Goal: Find specific page/section: Find specific page/section

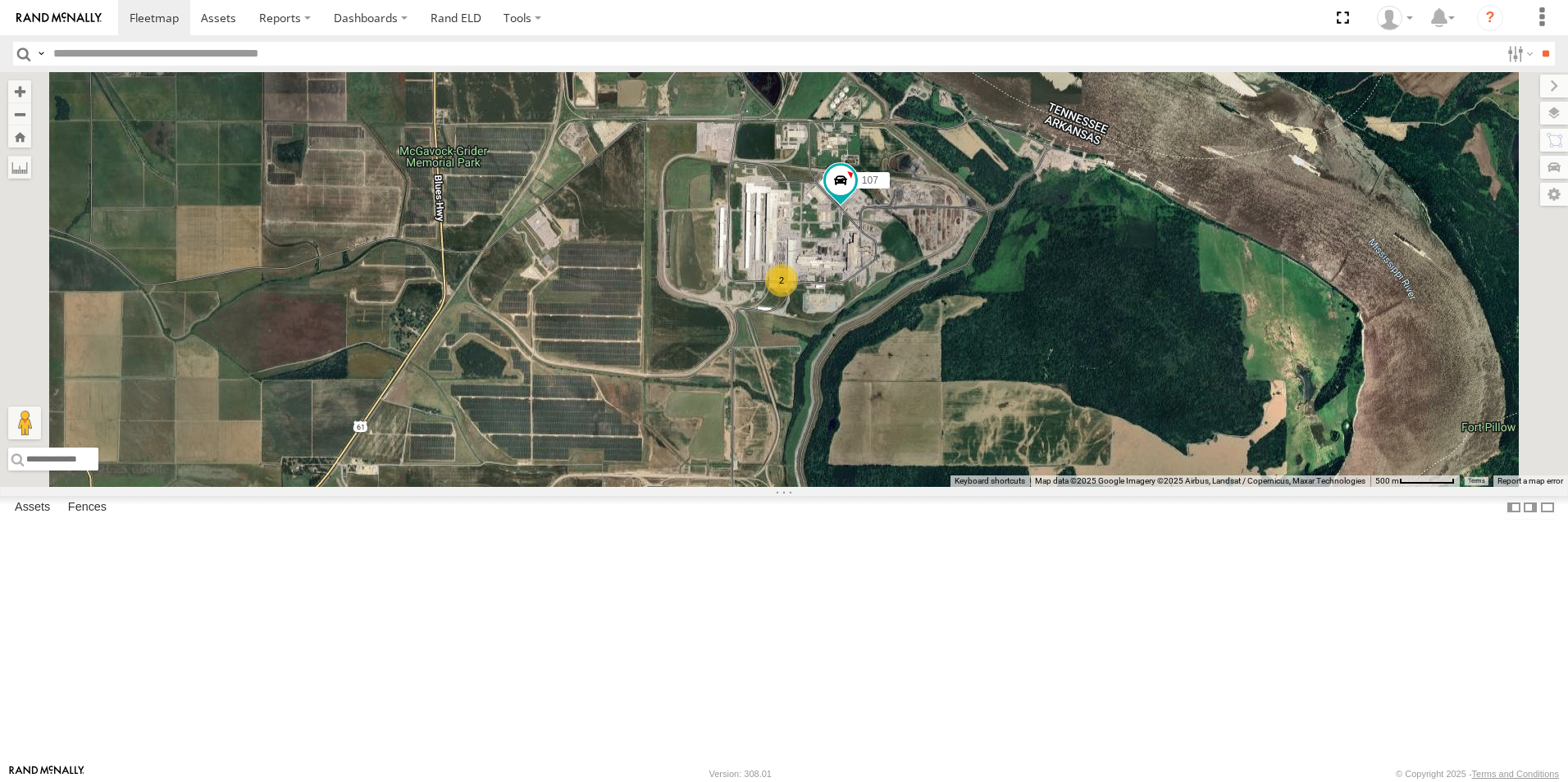
click at [0, 0] on span at bounding box center [0, 0] width 0 height 0
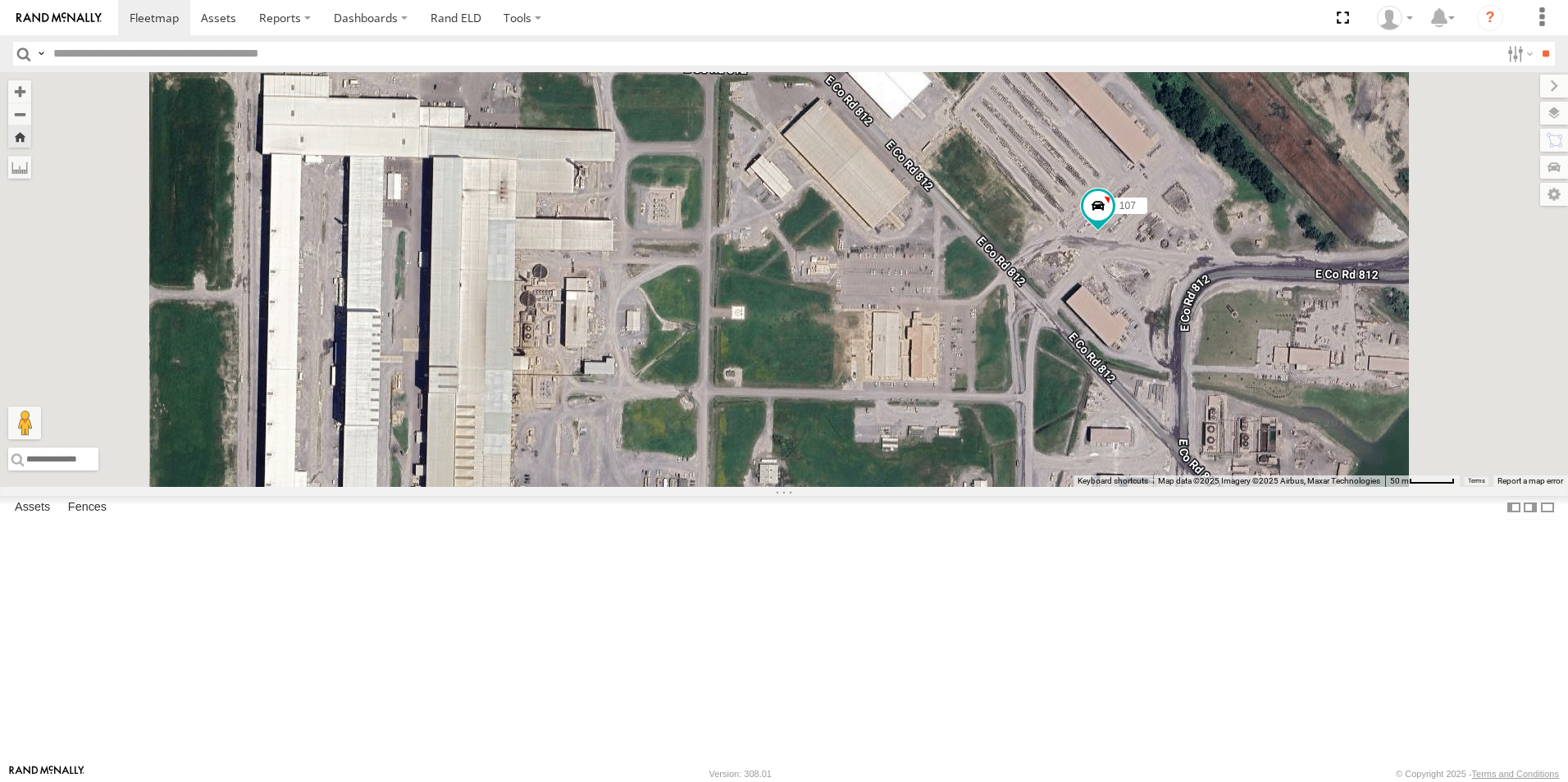
click at [0, 0] on span at bounding box center [0, 0] width 0 height 0
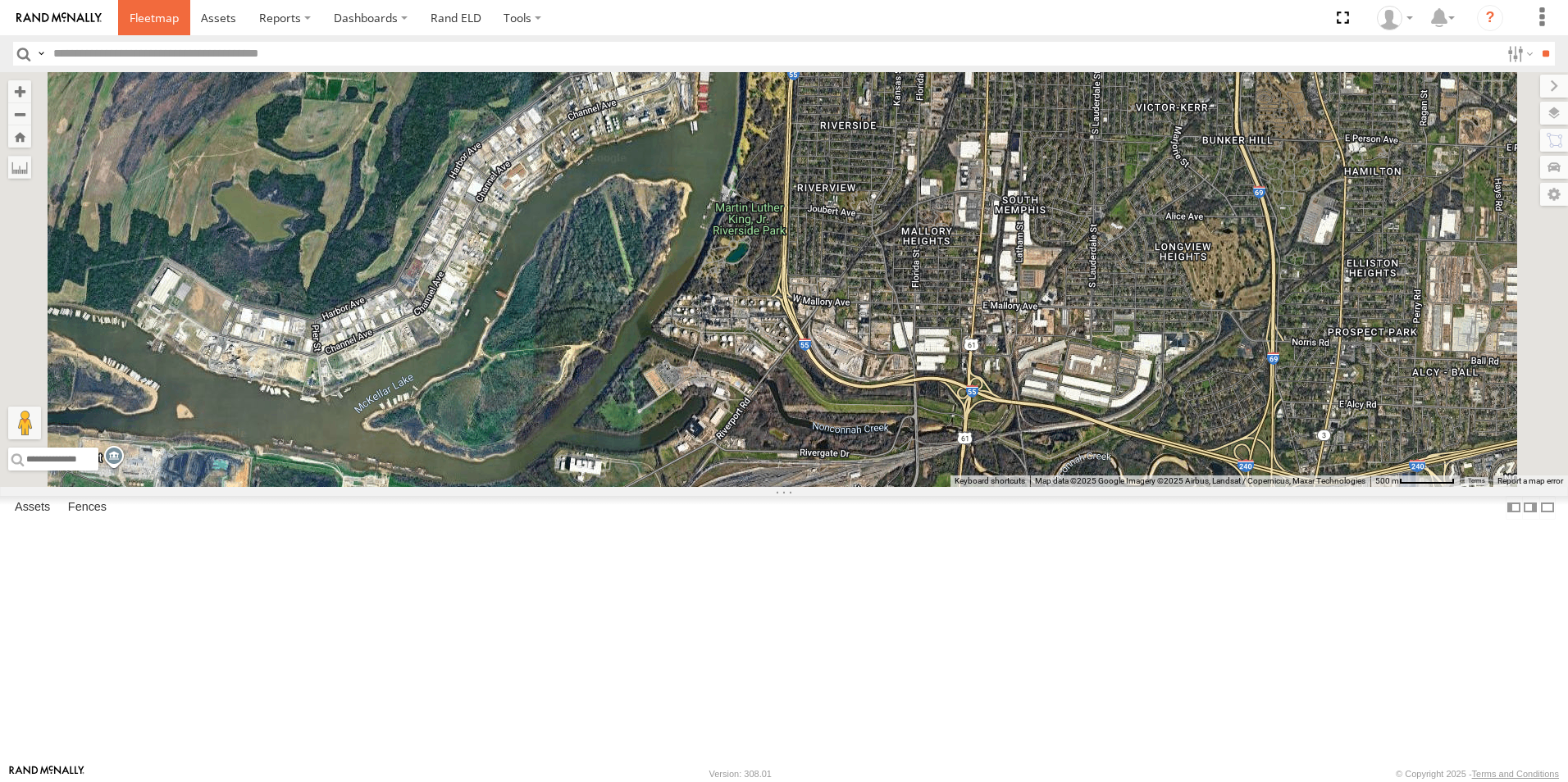
click at [153, 21] on span at bounding box center [154, 18] width 49 height 16
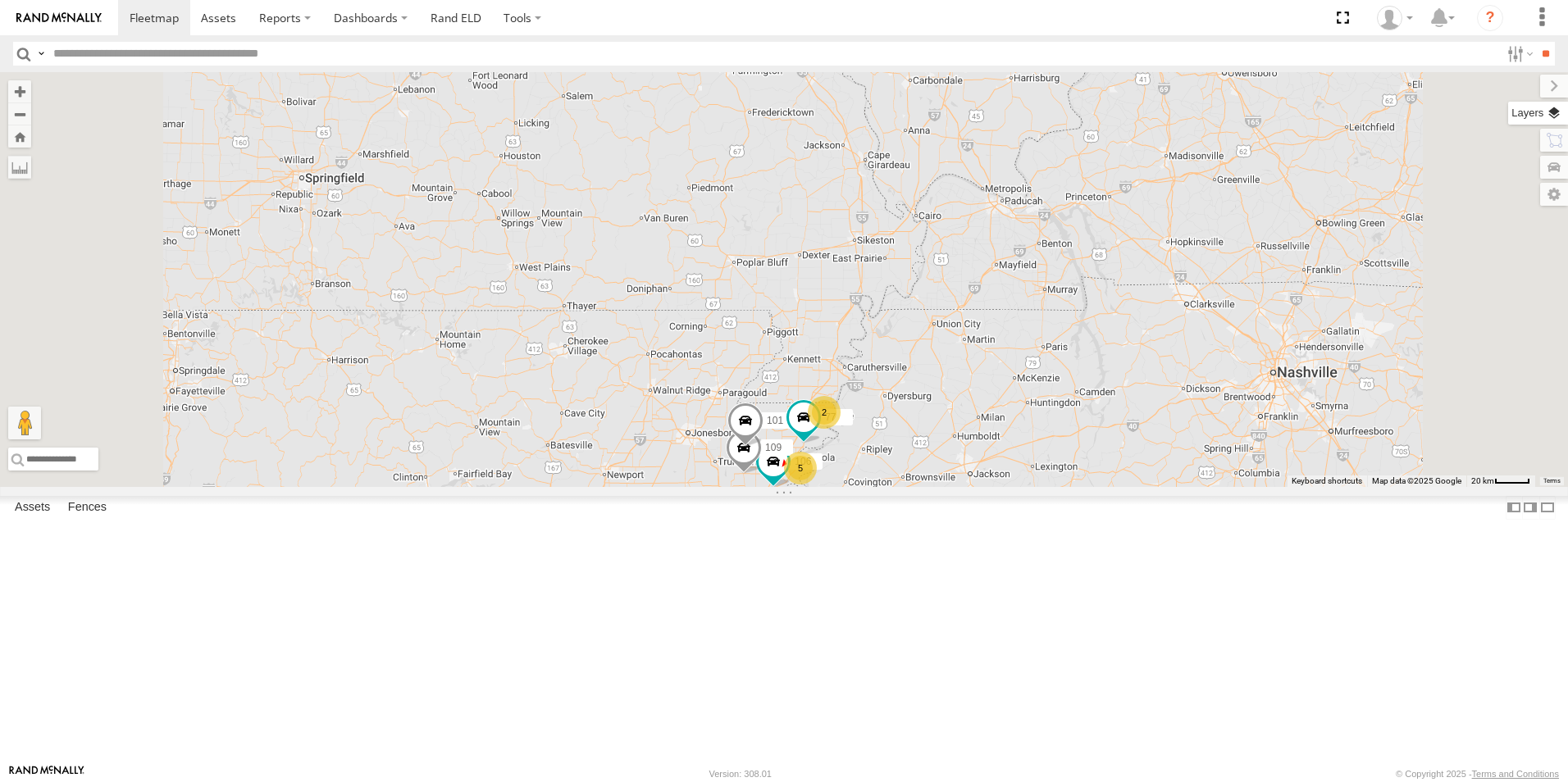
click at [1558, 114] on label at bounding box center [1538, 113] width 60 height 23
click at [0, 0] on span "Basemaps" at bounding box center [0, 0] width 0 height 0
click at [0, 0] on span "Satellite + Roadmap" at bounding box center [0, 0] width 0 height 0
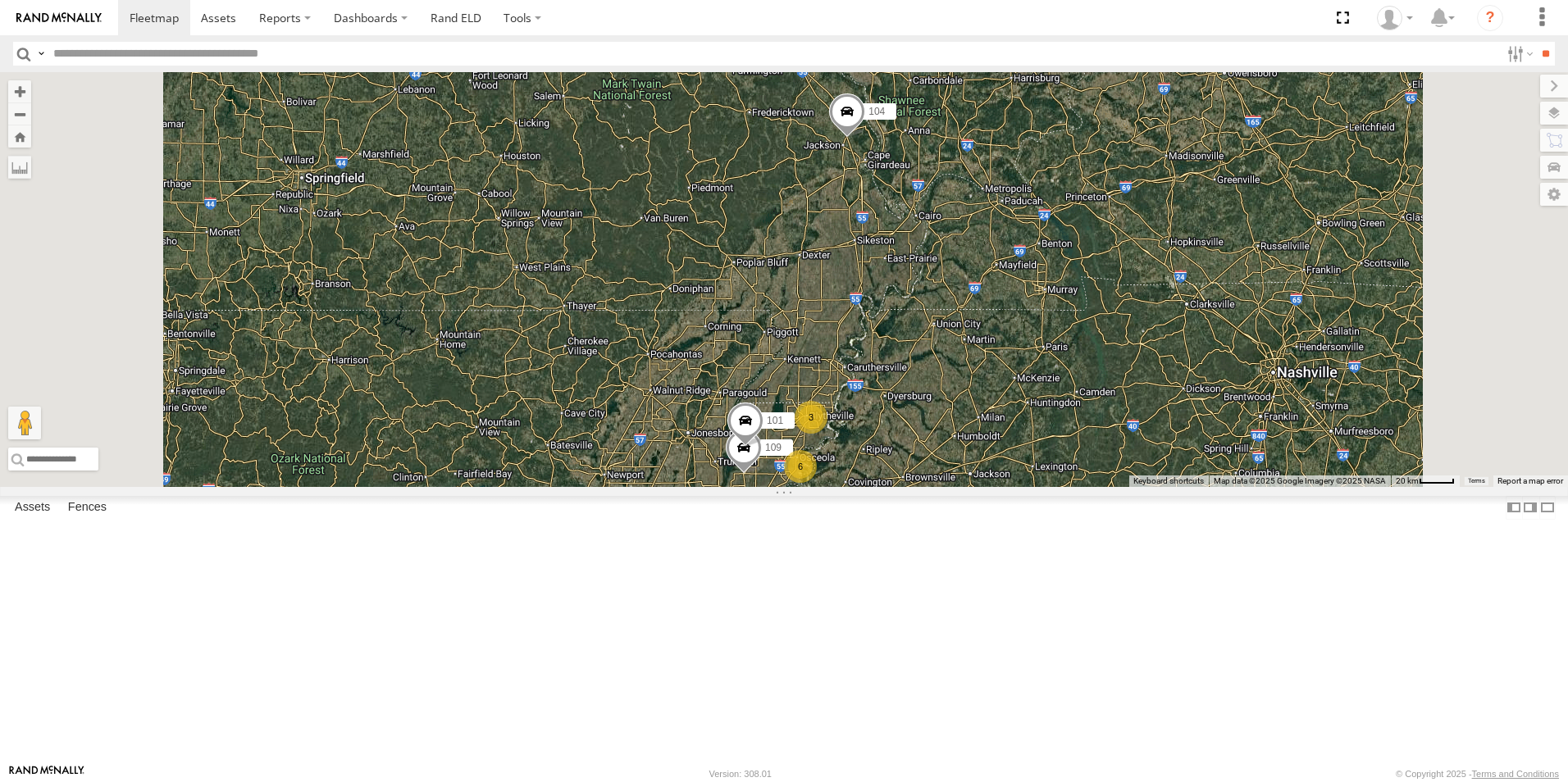
click at [0, 0] on span at bounding box center [0, 0] width 0 height 0
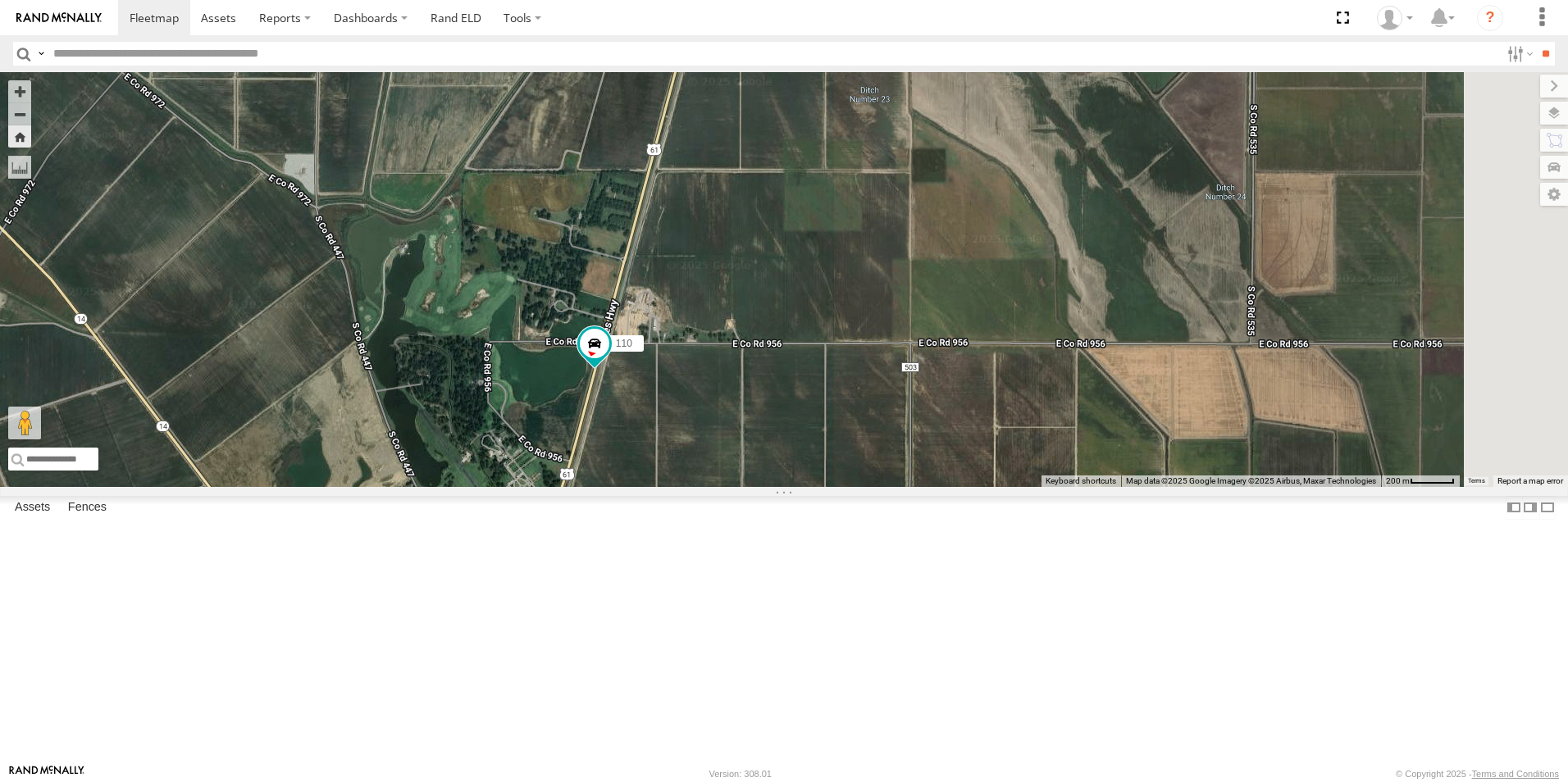
drag, startPoint x: 845, startPoint y: 479, endPoint x: 862, endPoint y: 324, distance: 155.9
click at [861, 327] on div "110" at bounding box center [784, 279] width 1568 height 415
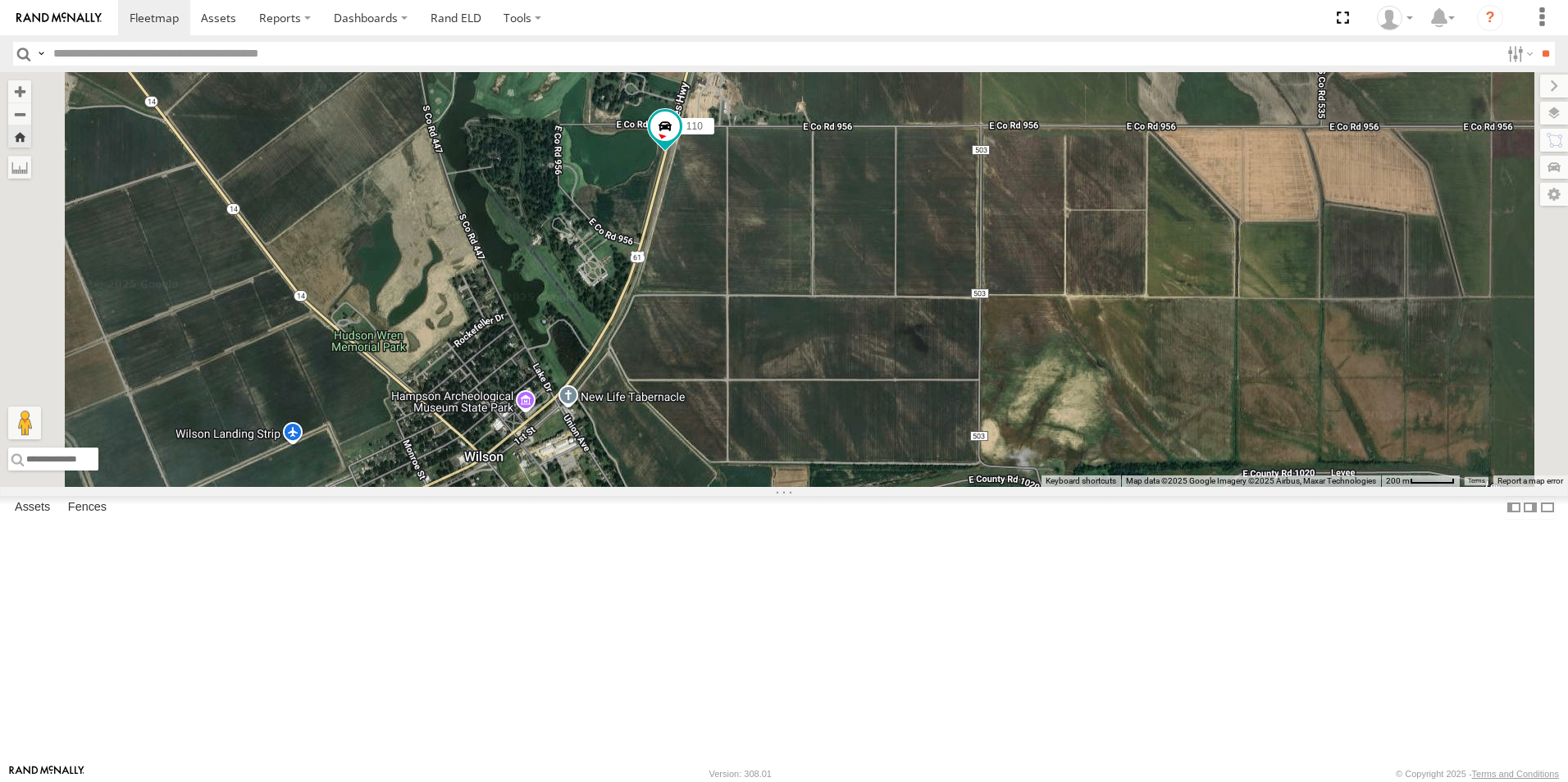
drag, startPoint x: 867, startPoint y: 514, endPoint x: 911, endPoint y: 396, distance: 125.9
click at [908, 400] on div "110" at bounding box center [784, 279] width 1568 height 415
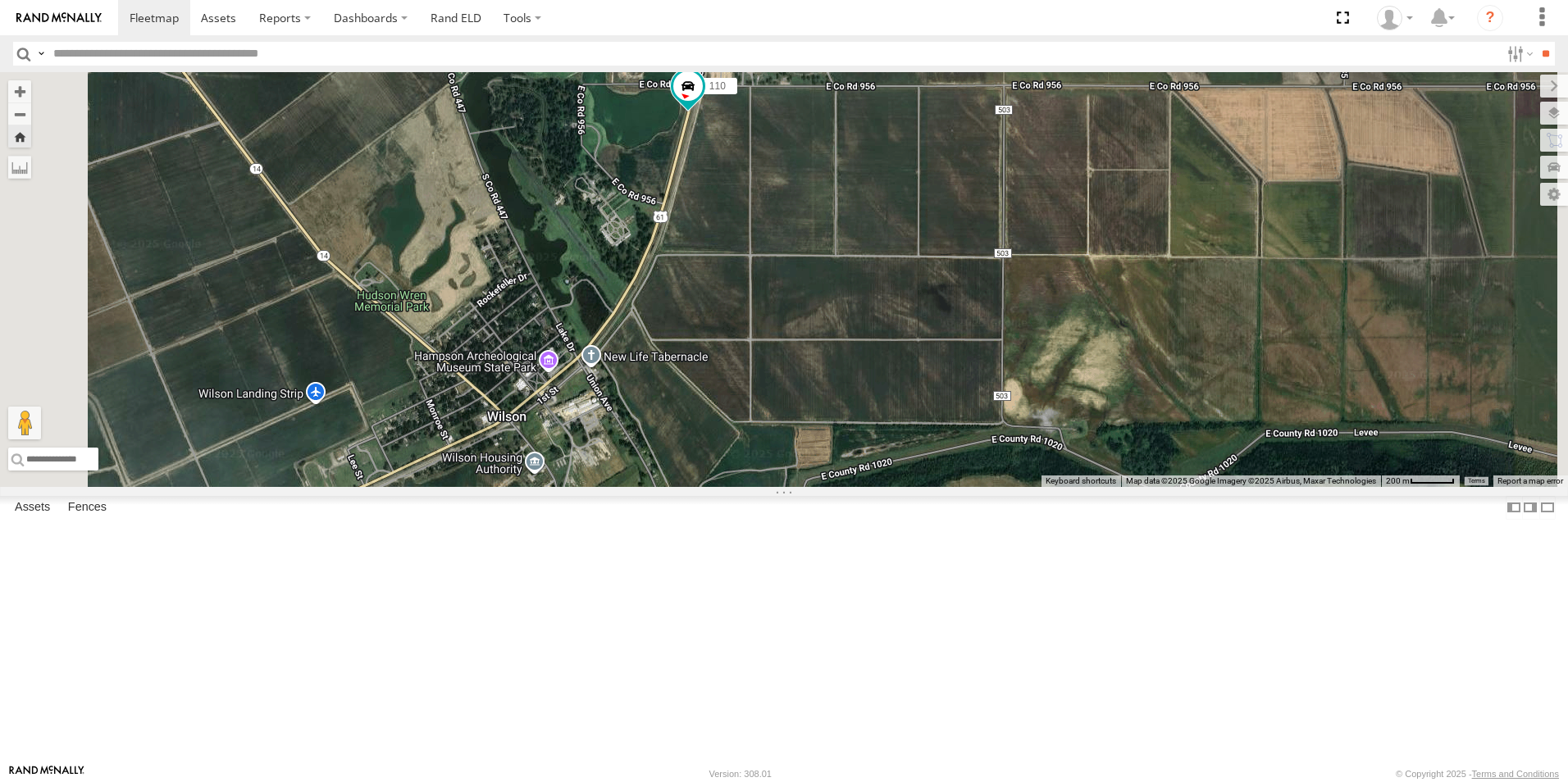
drag, startPoint x: 872, startPoint y: 506, endPoint x: 915, endPoint y: 461, distance: 62.2
click at [914, 463] on div "110" at bounding box center [784, 279] width 1568 height 415
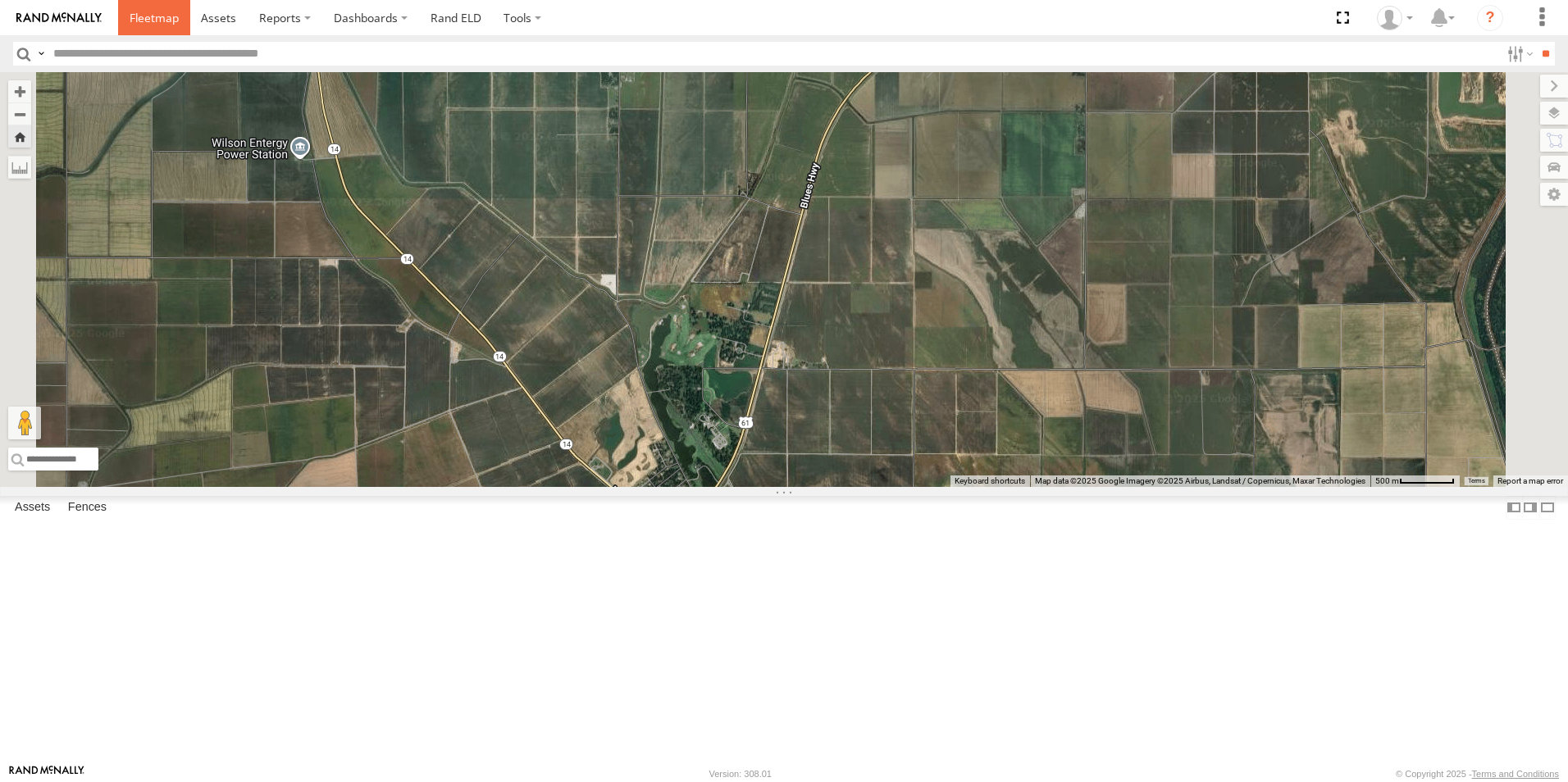
click at [157, 24] on span at bounding box center [154, 18] width 49 height 16
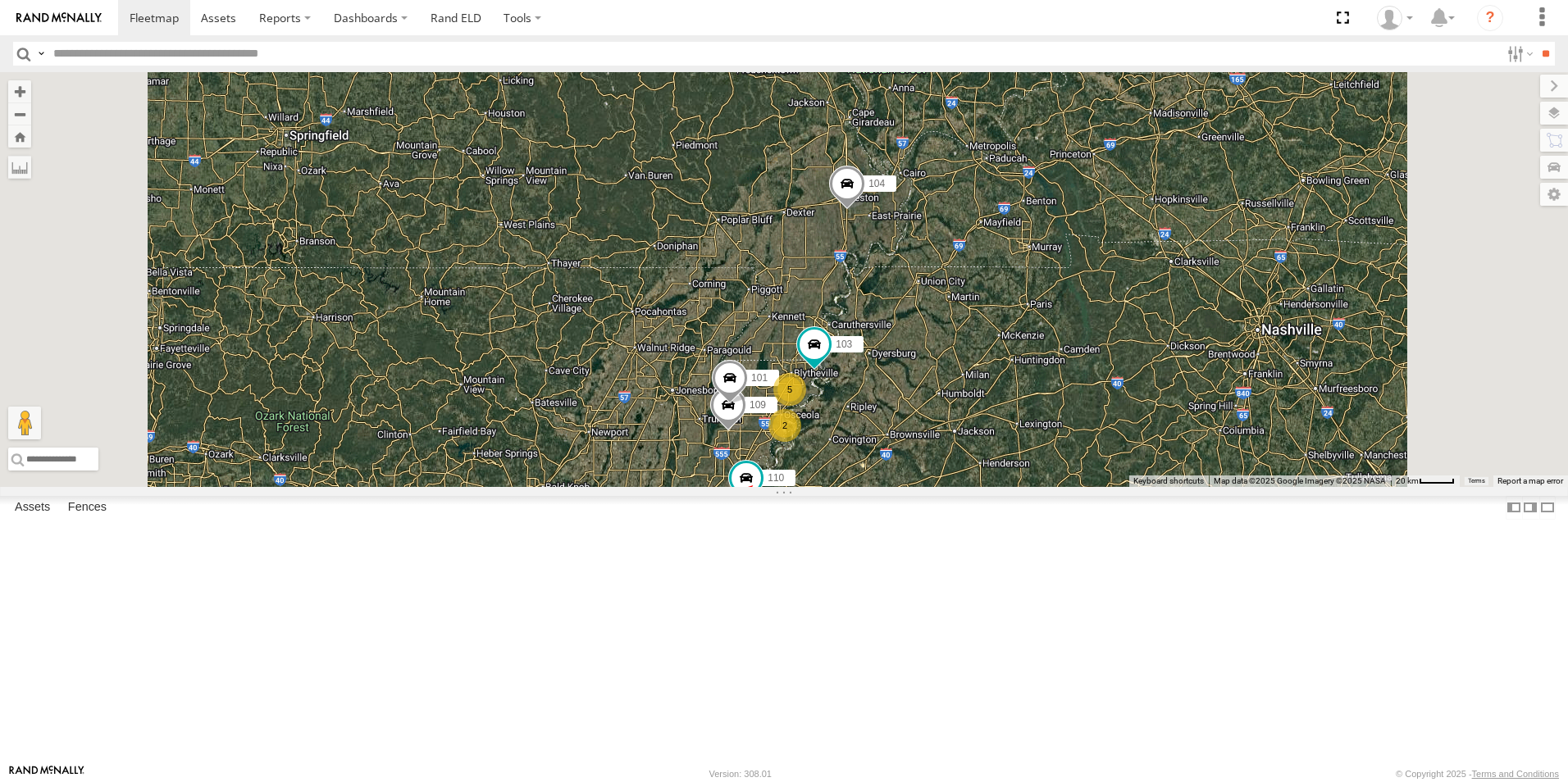
click at [0, 0] on span at bounding box center [0, 0] width 0 height 0
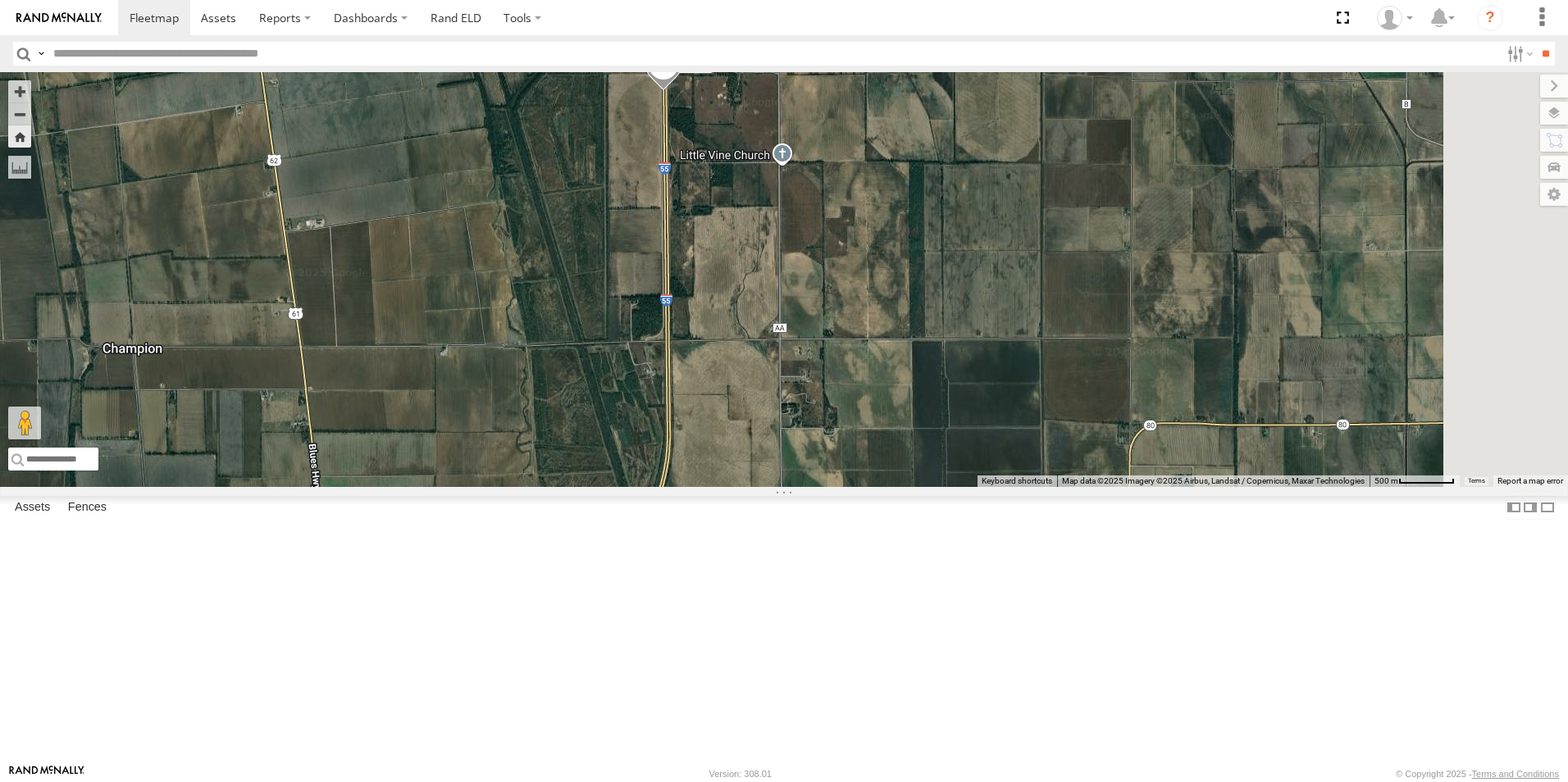
drag, startPoint x: 925, startPoint y: 474, endPoint x: 927, endPoint y: 254, distance: 220.0
click at [927, 254] on div "104" at bounding box center [784, 279] width 1568 height 415
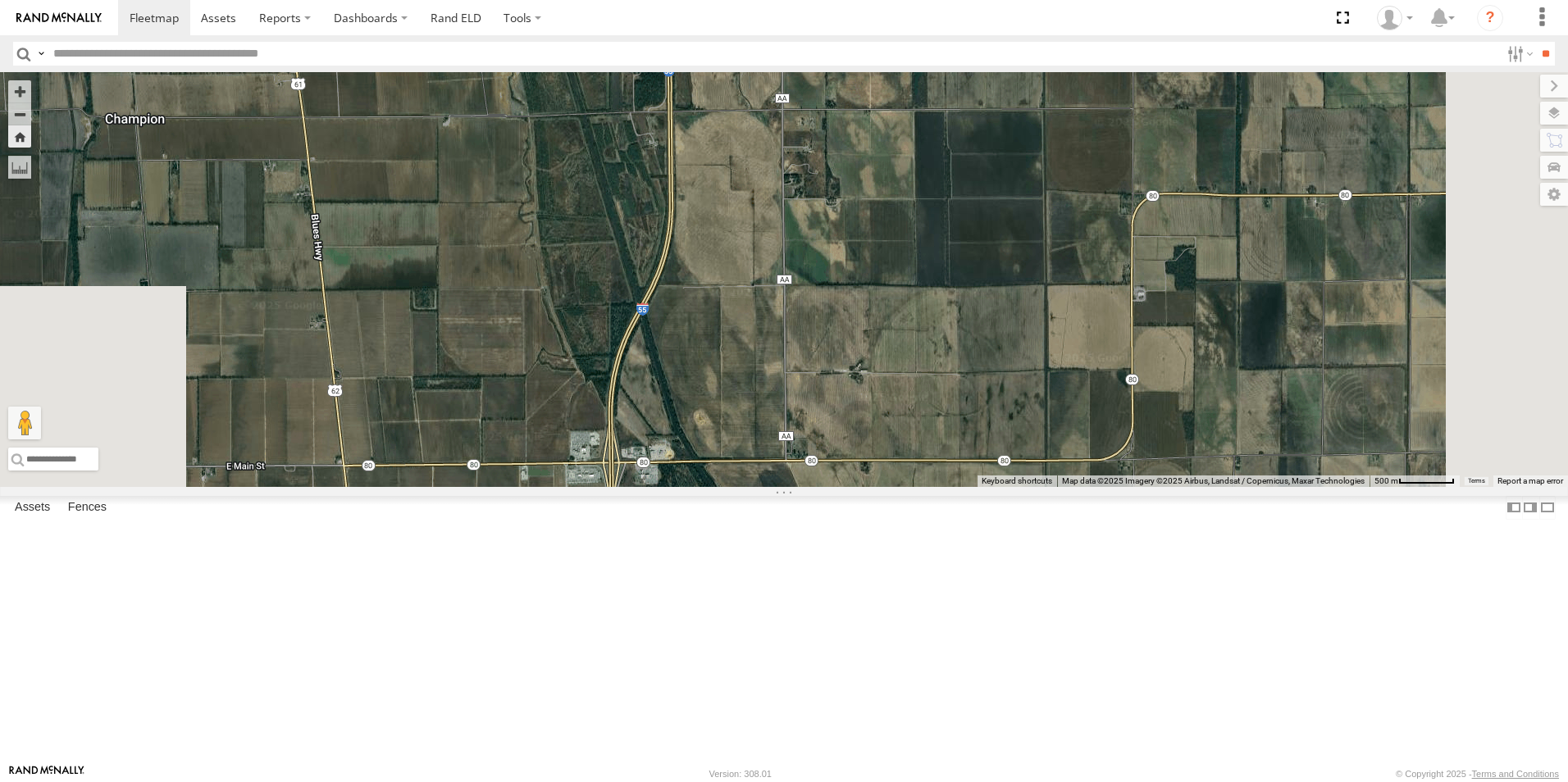
drag, startPoint x: 928, startPoint y: 565, endPoint x: 905, endPoint y: 285, distance: 280.9
click at [907, 290] on div "104" at bounding box center [784, 279] width 1568 height 415
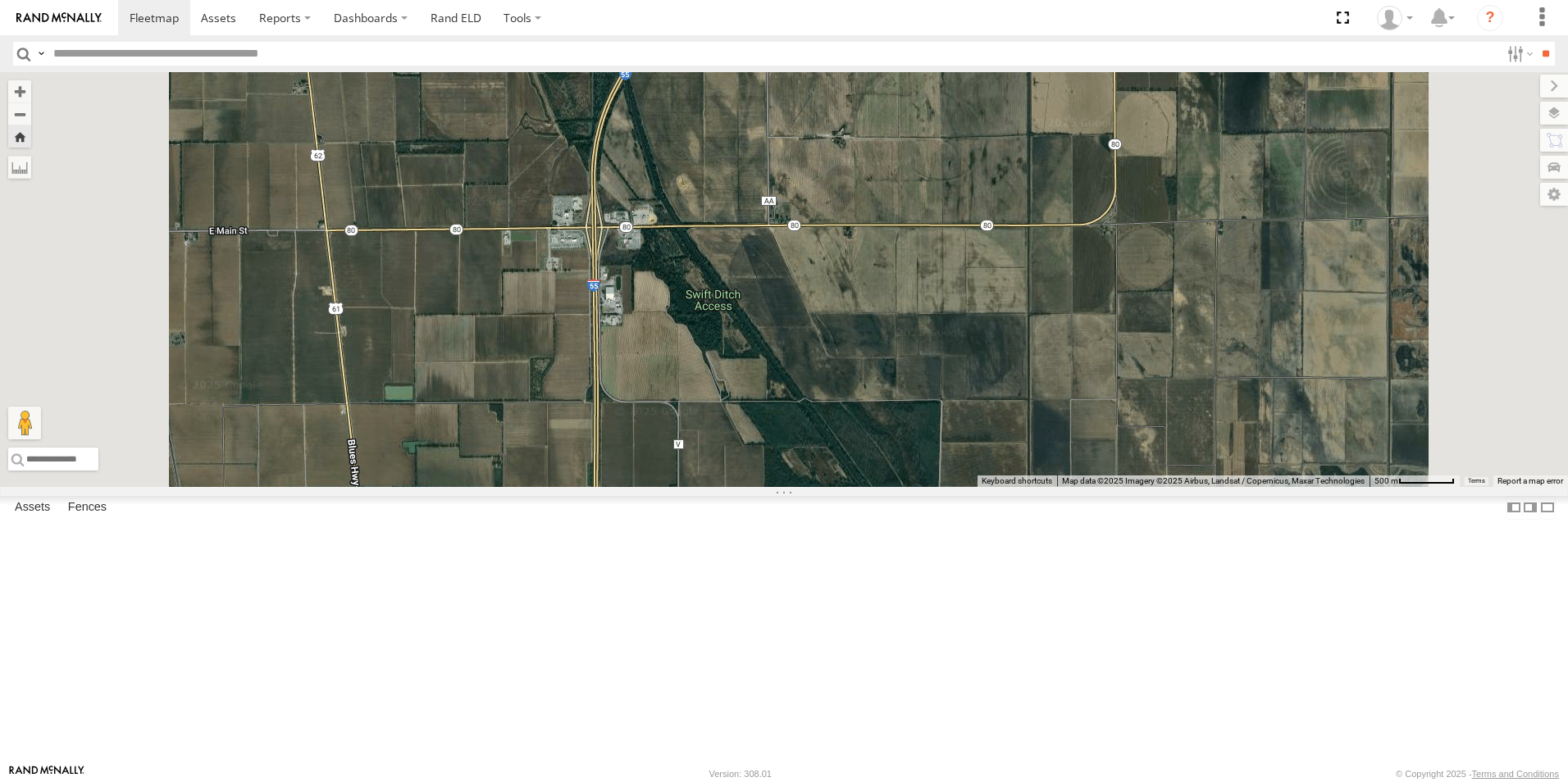
drag, startPoint x: 881, startPoint y: 391, endPoint x: 886, endPoint y: 276, distance: 115.1
click at [885, 289] on div "104" at bounding box center [784, 279] width 1568 height 415
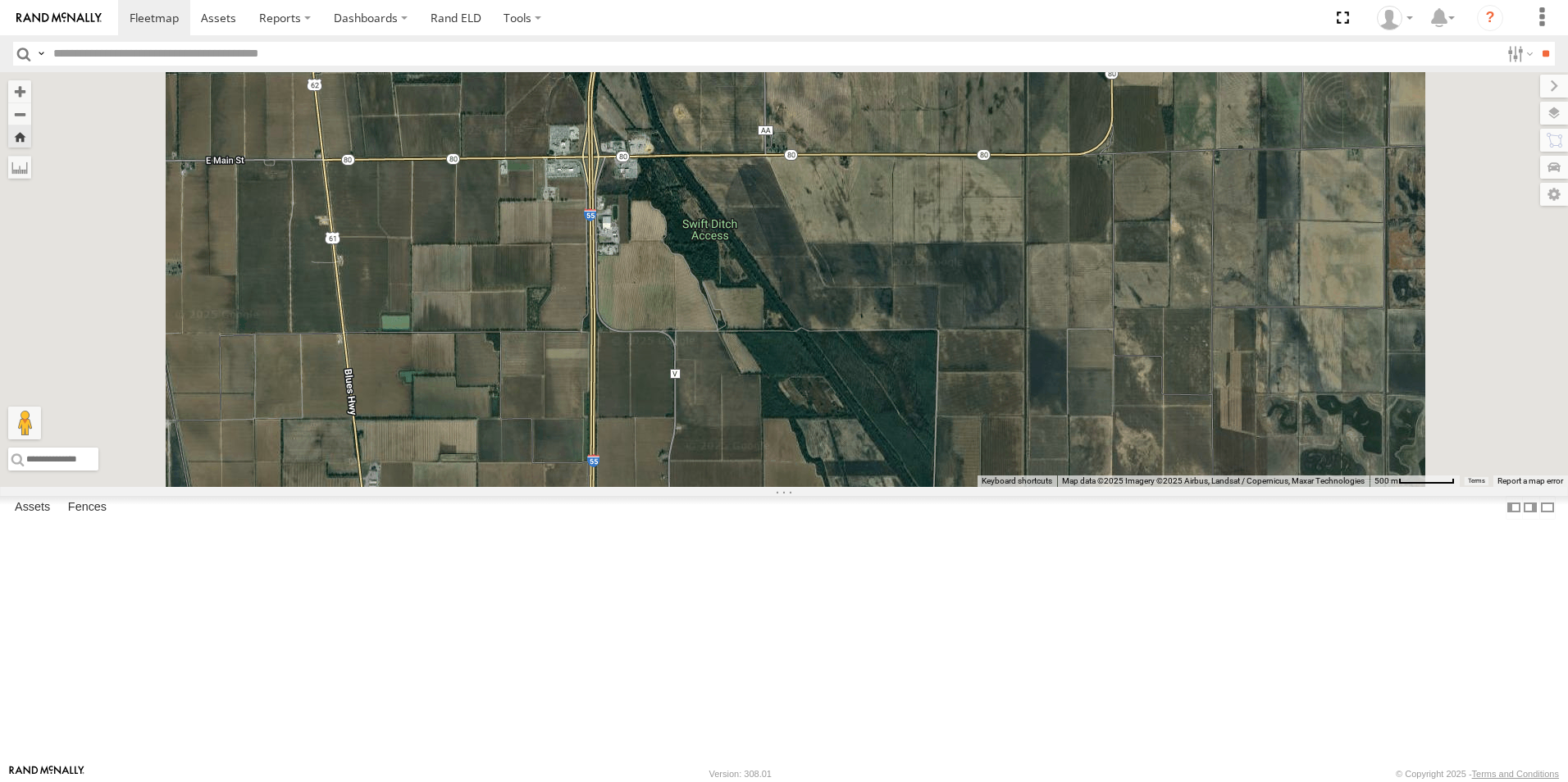
drag, startPoint x: 875, startPoint y: 355, endPoint x: 872, endPoint y: 240, distance: 115.0
click at [872, 265] on div "104" at bounding box center [784, 279] width 1568 height 415
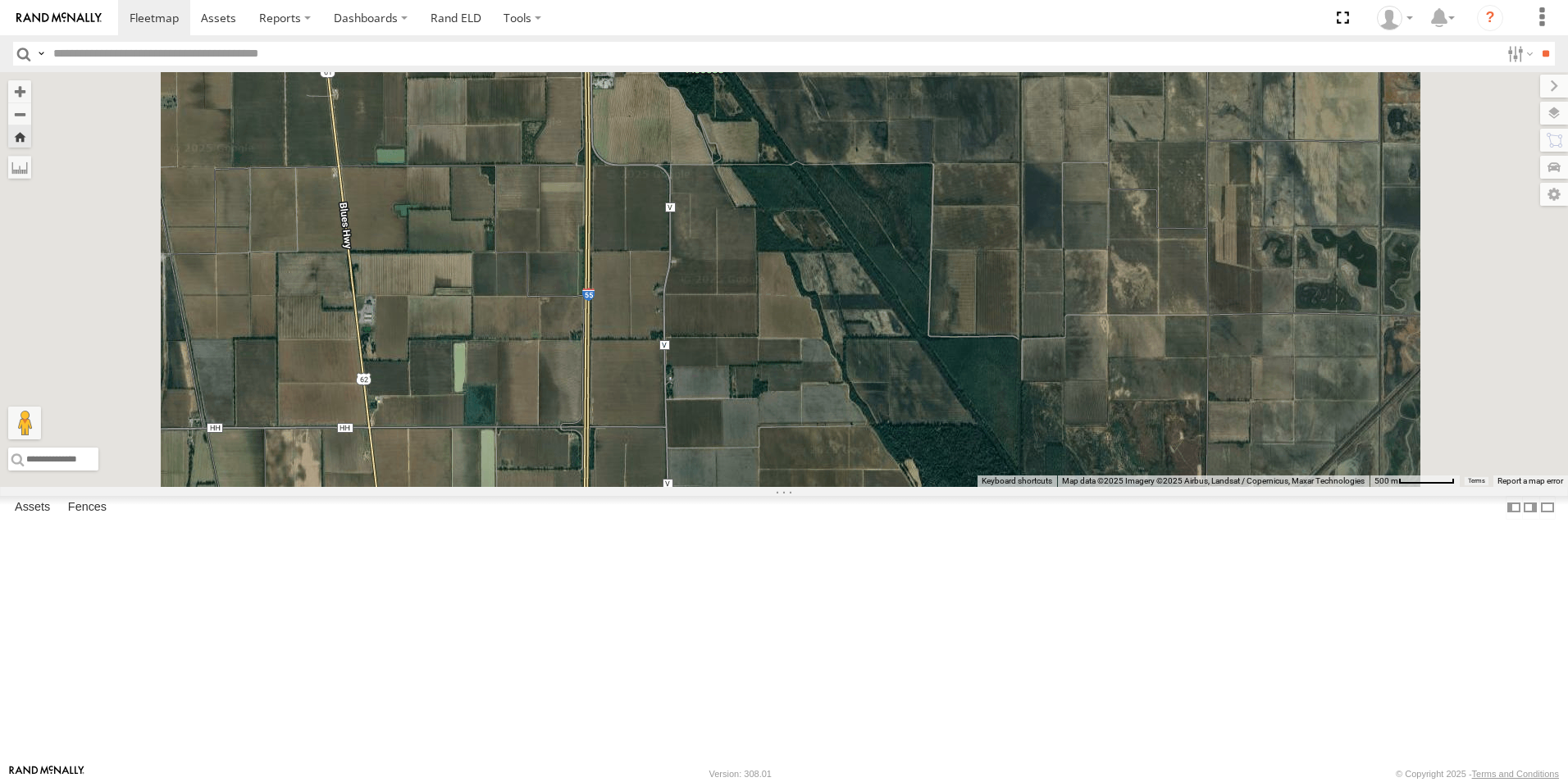
drag, startPoint x: 883, startPoint y: 391, endPoint x: 871, endPoint y: 317, distance: 75.0
click at [873, 332] on div "104" at bounding box center [784, 279] width 1568 height 415
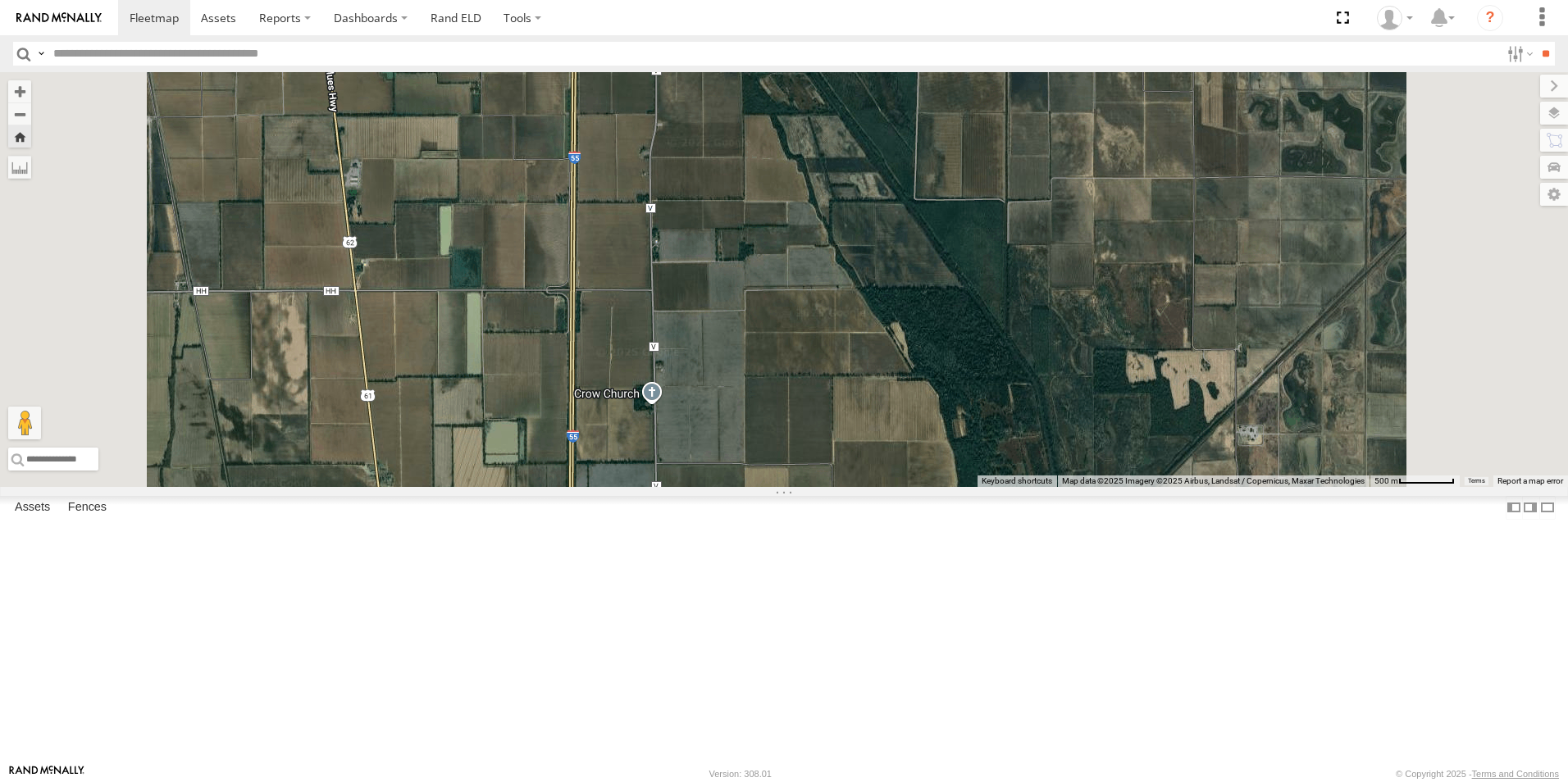
drag, startPoint x: 867, startPoint y: 358, endPoint x: 876, endPoint y: 280, distance: 78.5
click at [872, 298] on div "104" at bounding box center [784, 279] width 1568 height 415
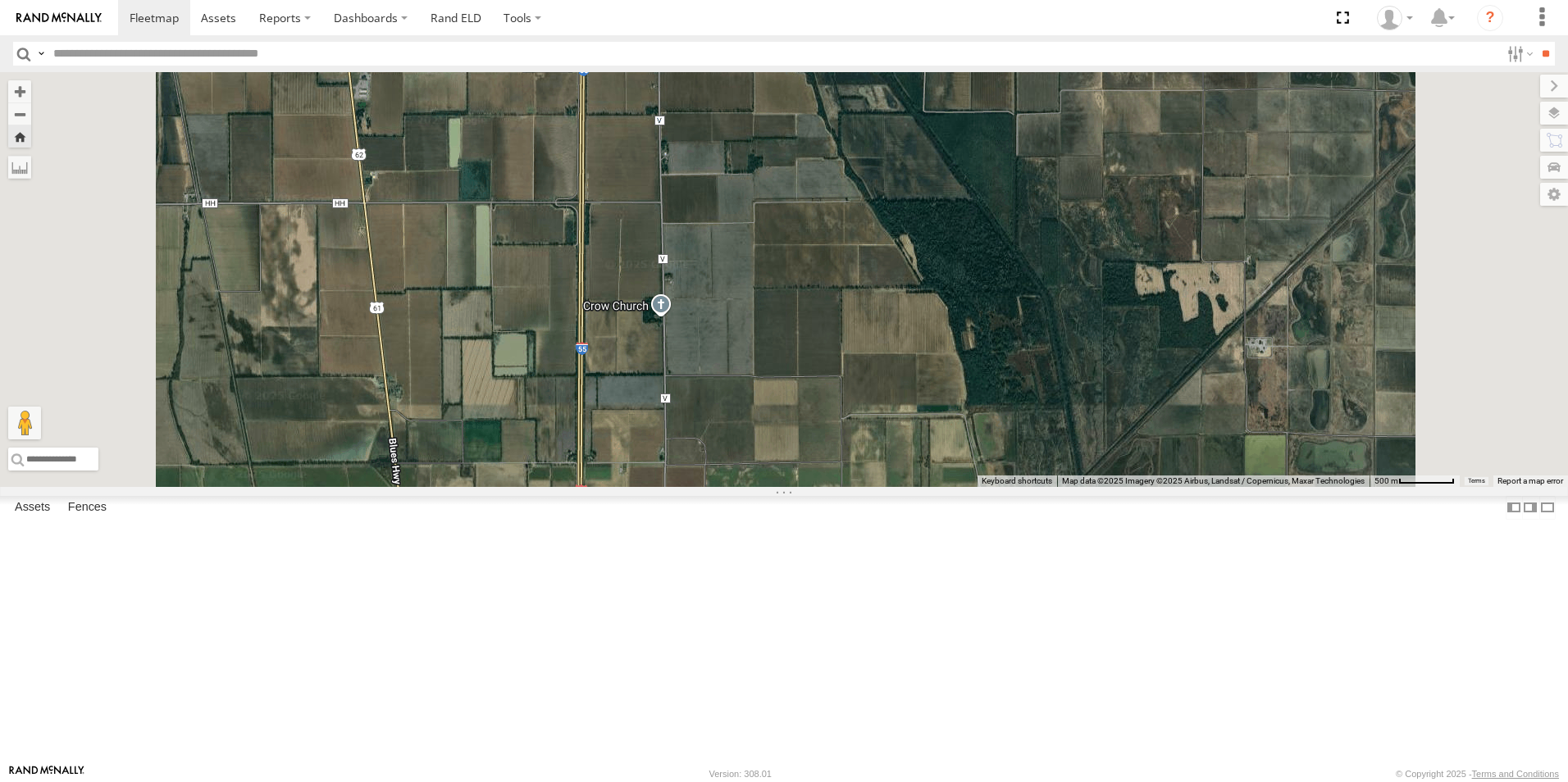
drag, startPoint x: 851, startPoint y: 359, endPoint x: 856, endPoint y: 297, distance: 62.2
click at [855, 306] on div "104" at bounding box center [784, 279] width 1568 height 415
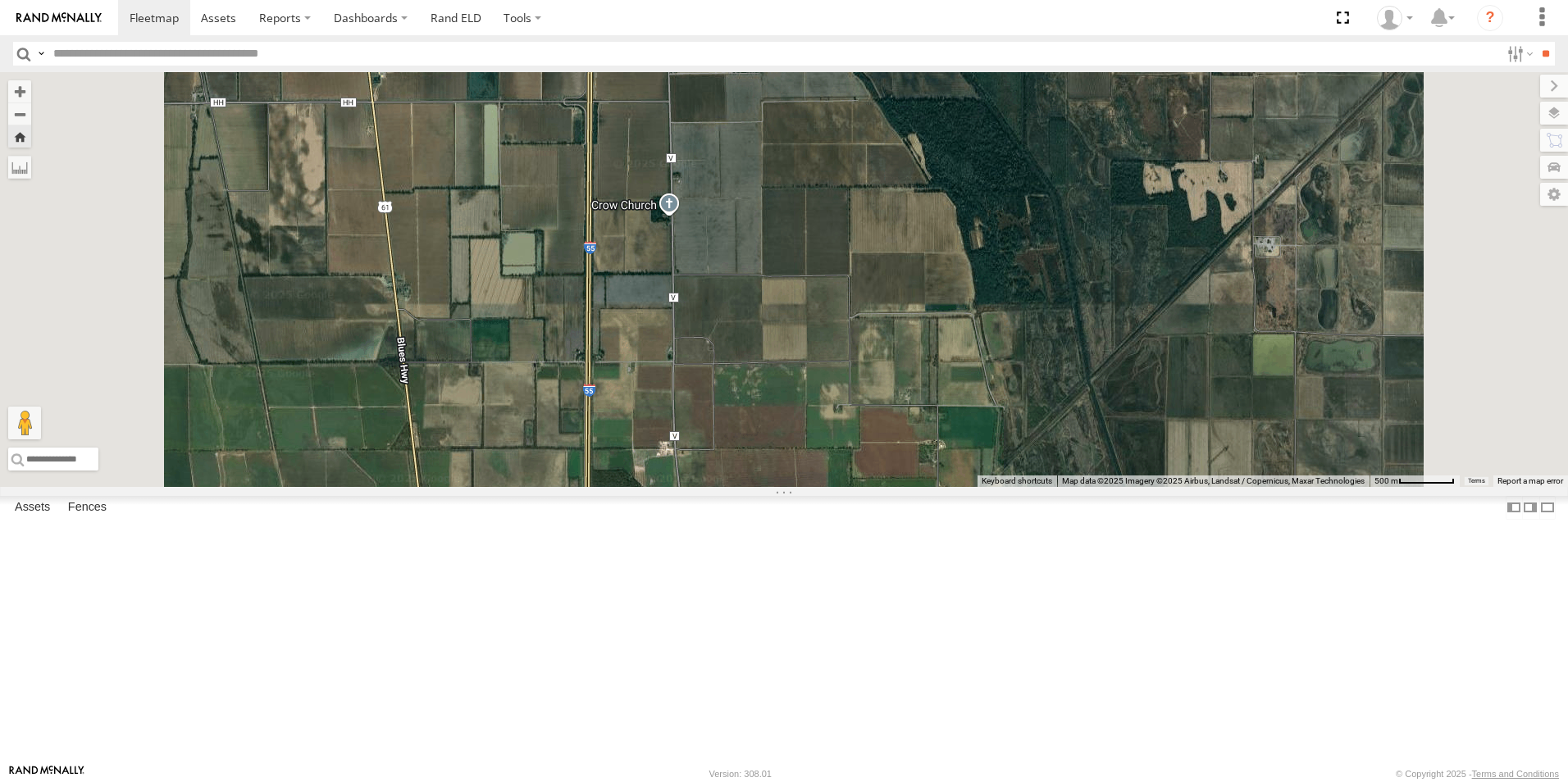
drag, startPoint x: 867, startPoint y: 347, endPoint x: 866, endPoint y: 314, distance: 33.0
click at [867, 330] on div "104" at bounding box center [784, 279] width 1568 height 415
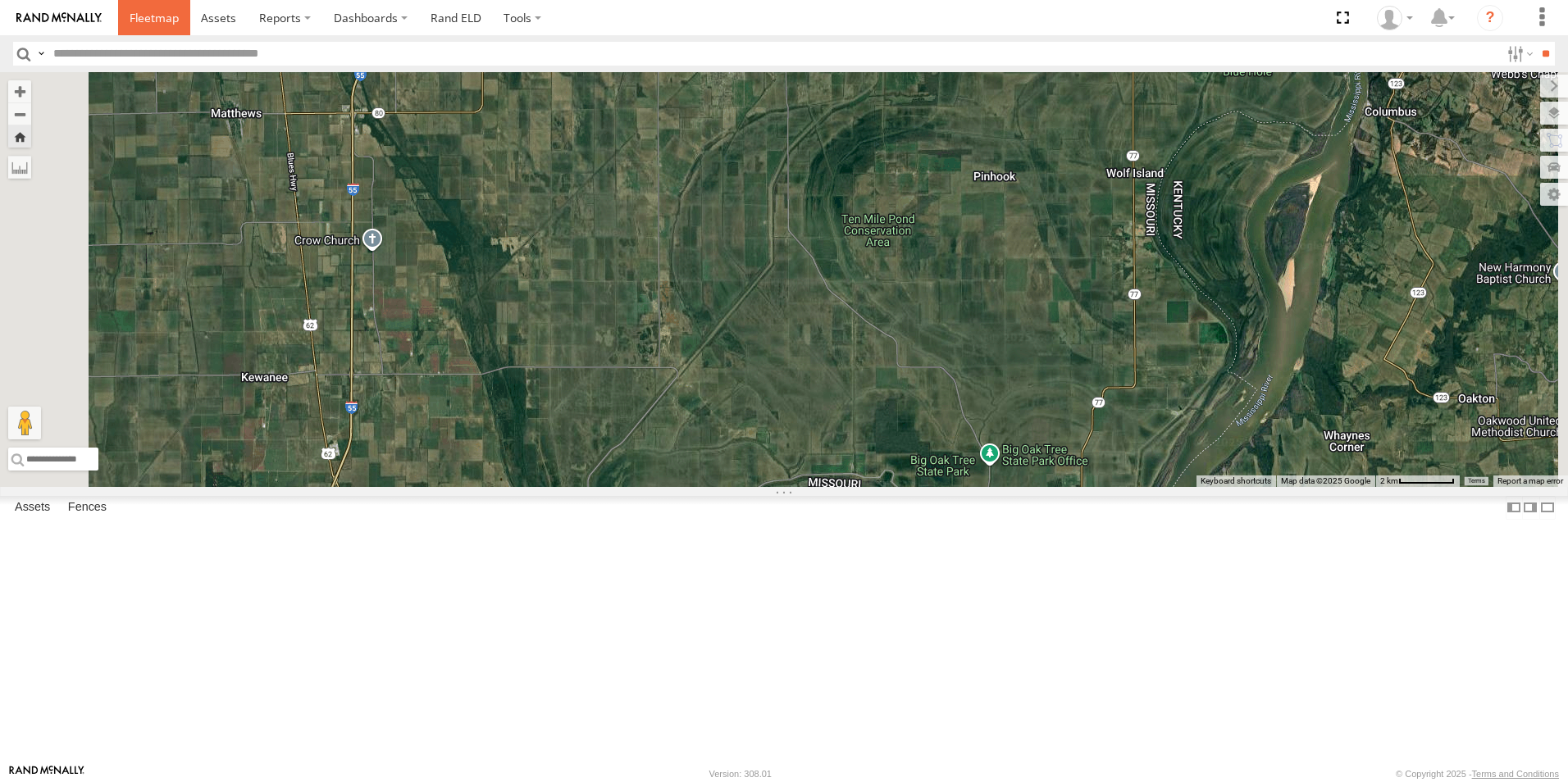
click at [153, 13] on span at bounding box center [154, 18] width 49 height 16
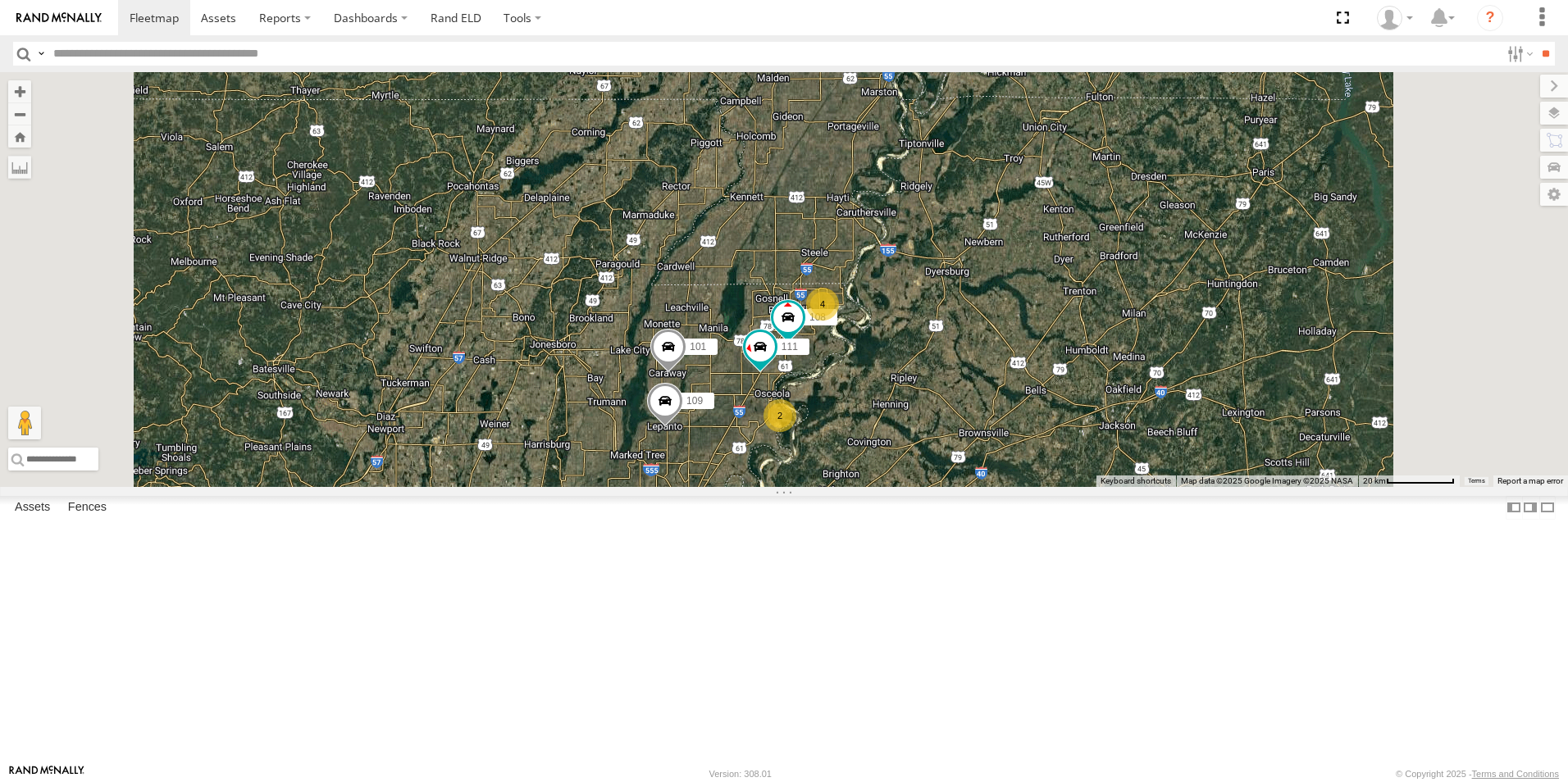
click at [0, 0] on span at bounding box center [0, 0] width 0 height 0
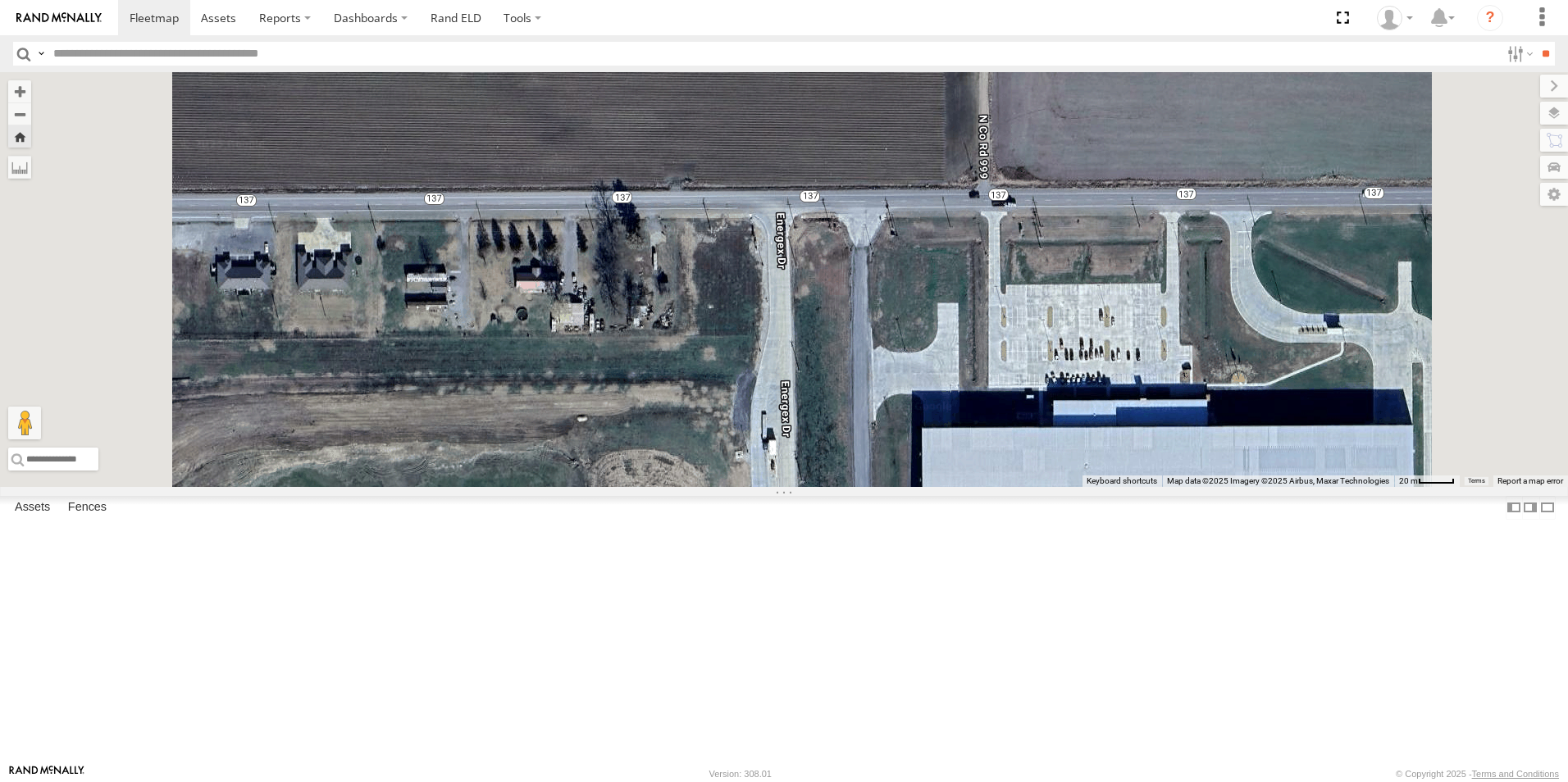
click at [0, 0] on span at bounding box center [0, 0] width 0 height 0
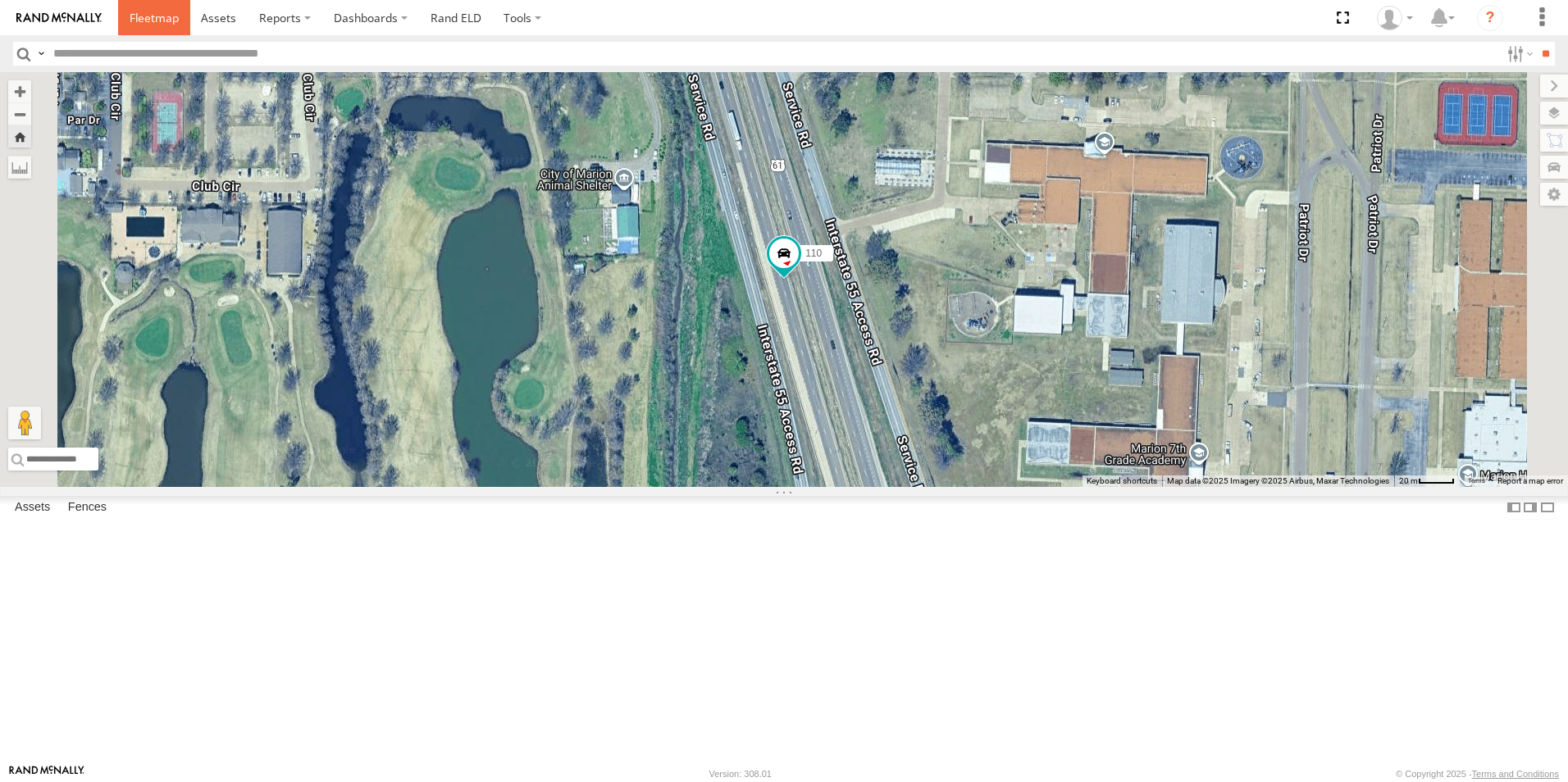
click at [173, 15] on span at bounding box center [154, 18] width 49 height 16
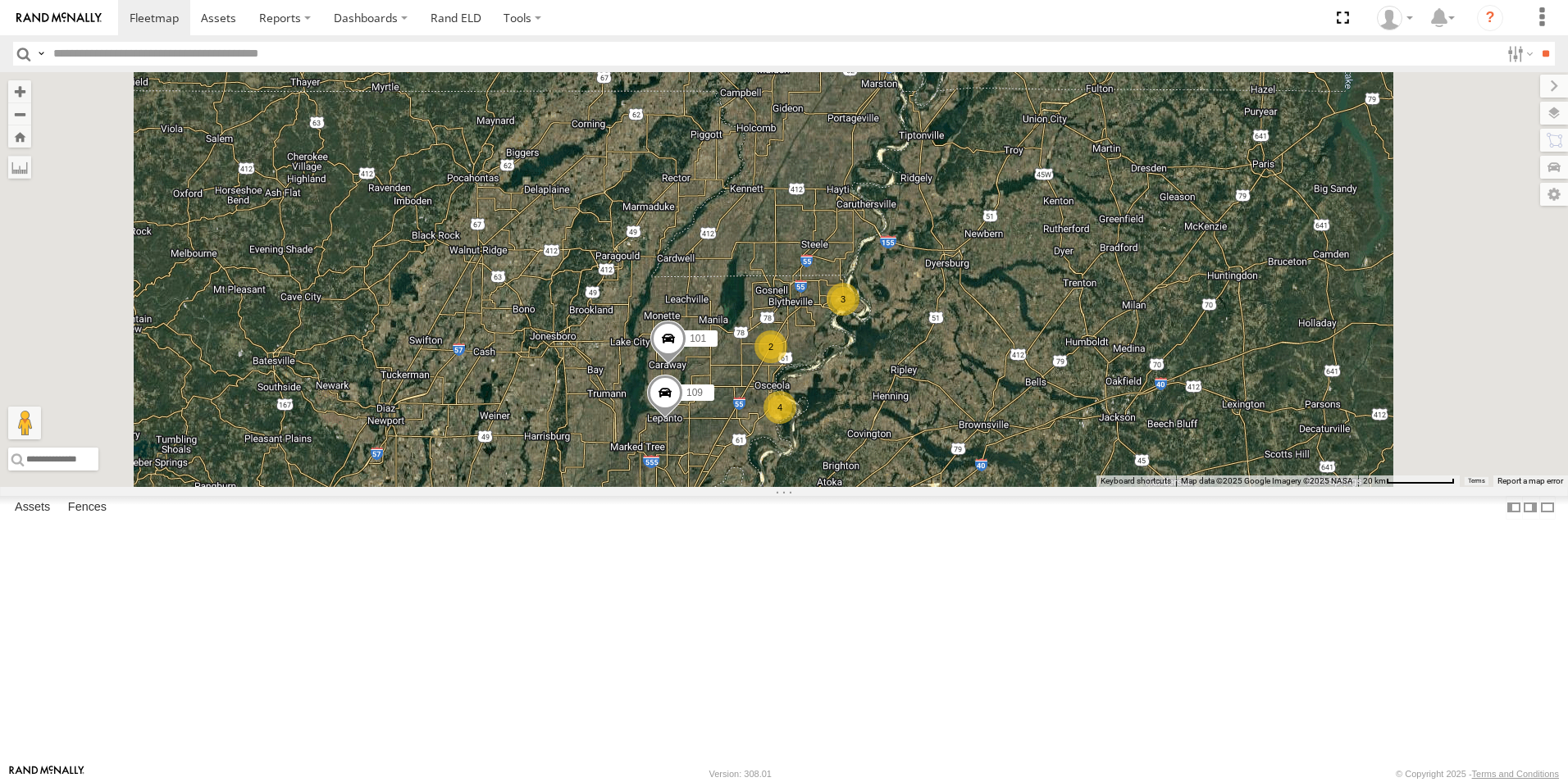
click at [0, 0] on span at bounding box center [0, 0] width 0 height 0
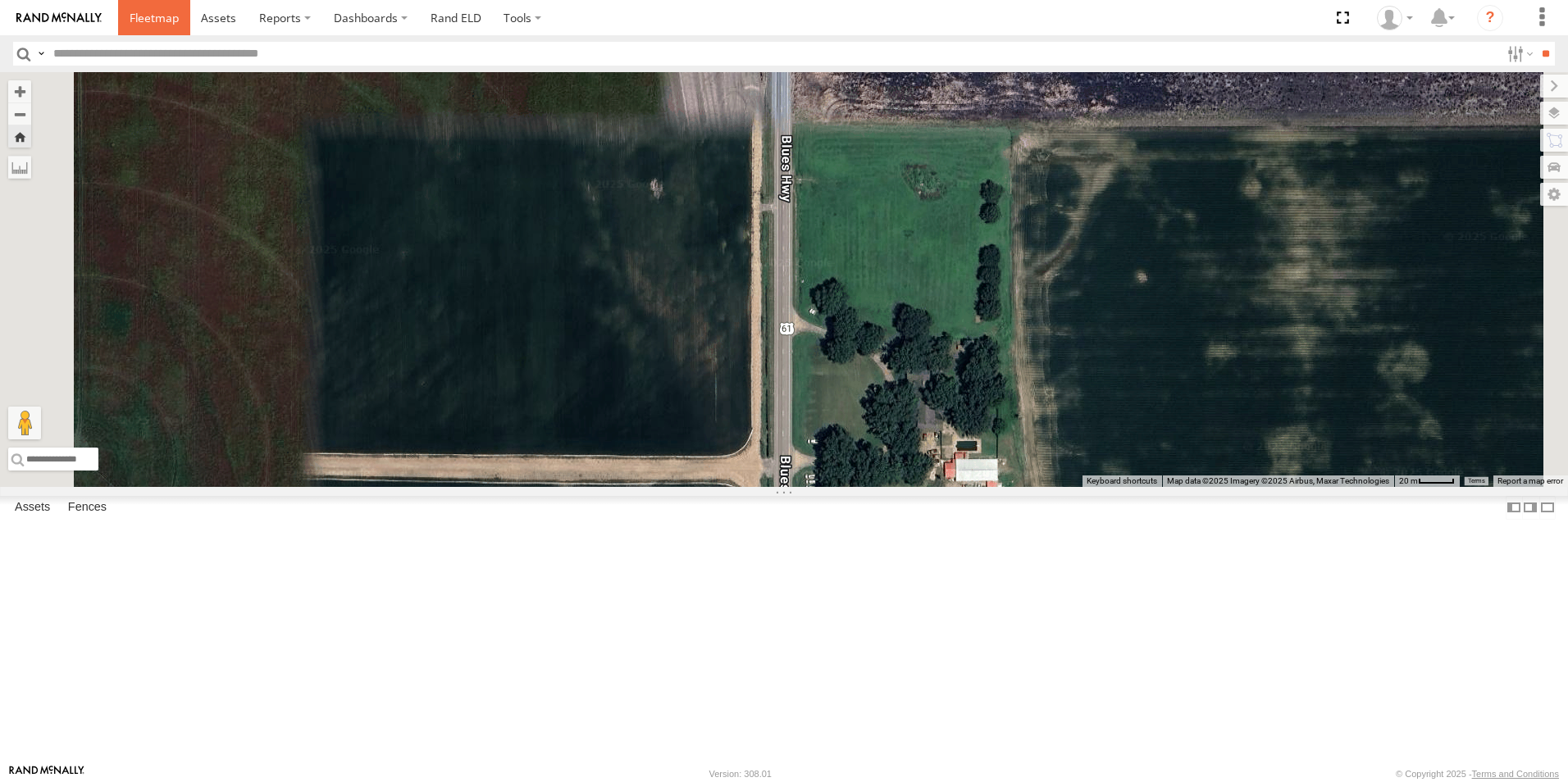
click at [164, 26] on link at bounding box center [154, 18] width 72 height 35
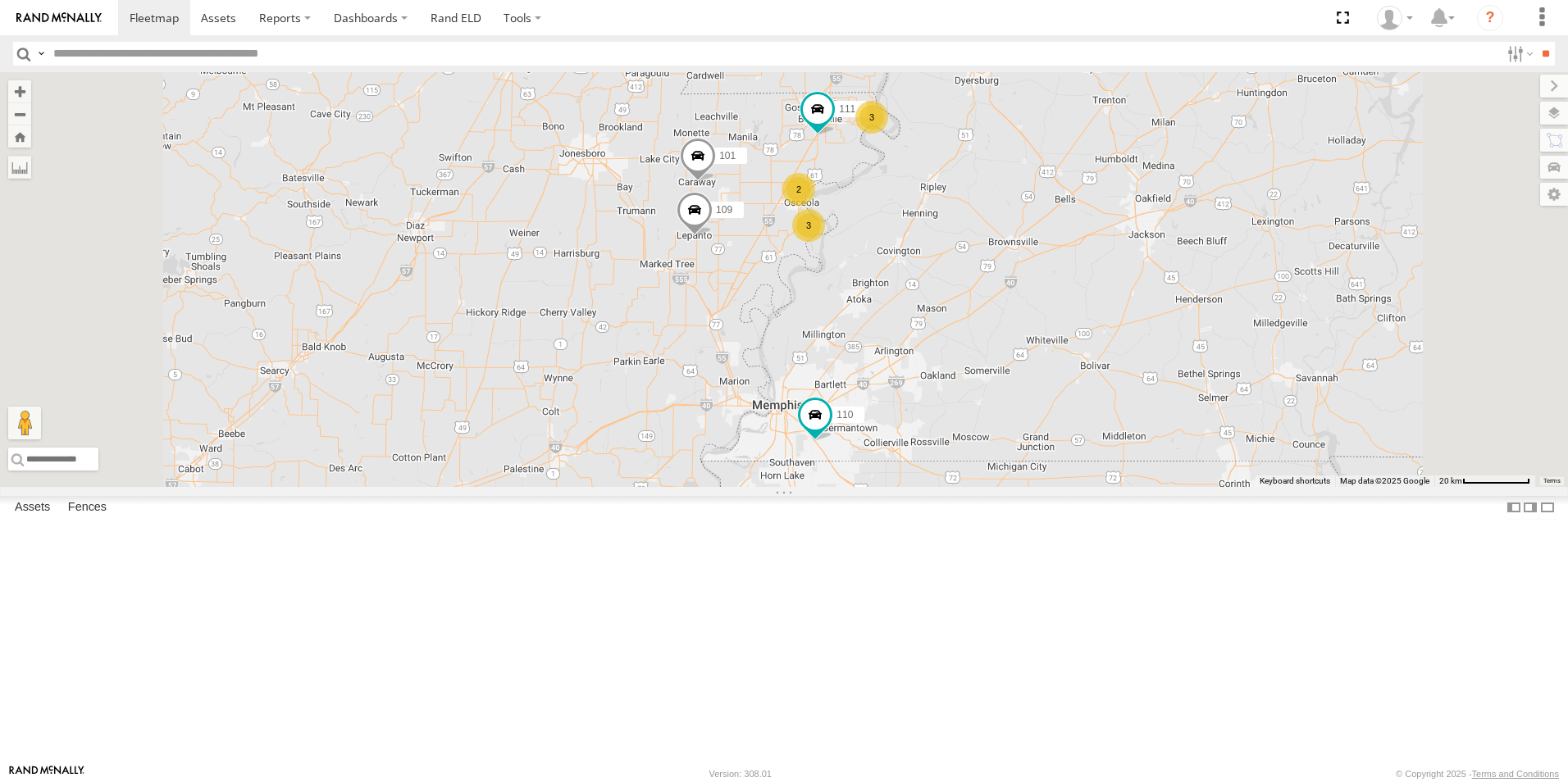
click at [1365, 361] on div "109 101 110 111 3 2 3" at bounding box center [784, 279] width 1568 height 415
click at [1559, 112] on label at bounding box center [1538, 113] width 60 height 23
click at [0, 0] on span "Basemaps" at bounding box center [0, 0] width 0 height 0
click at [0, 0] on span "Satellite + Roadmap" at bounding box center [0, 0] width 0 height 0
